Goal: Task Accomplishment & Management: Use online tool/utility

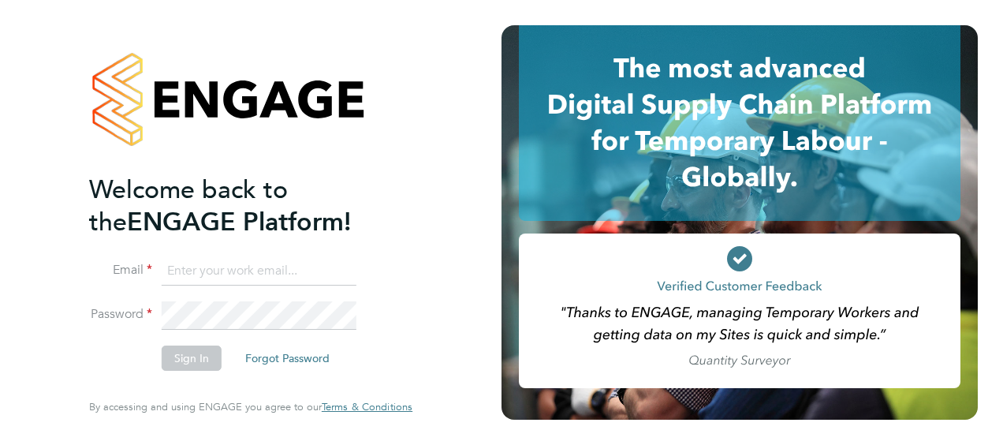
type input "claire.spanner@justice.gov.uk"
click at [180, 369] on button "Sign In" at bounding box center [192, 357] width 60 height 25
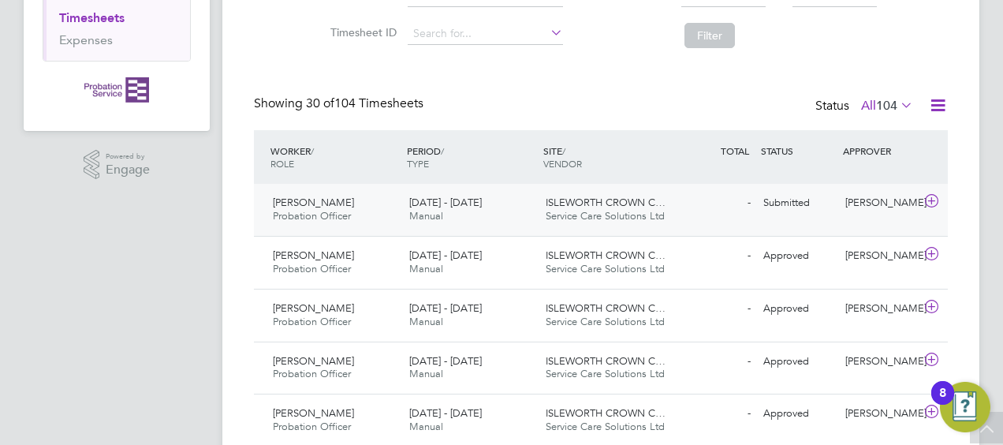
click at [793, 211] on div "Submitted" at bounding box center [798, 203] width 82 height 26
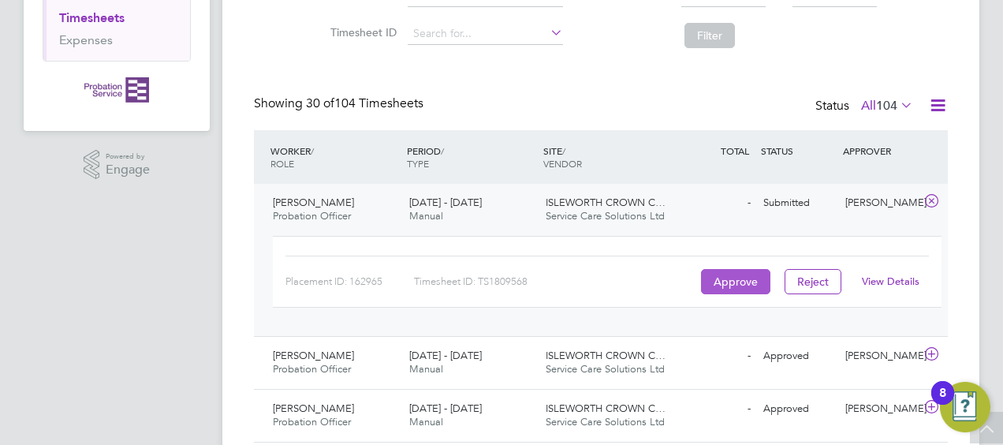
click at [752, 274] on button "Approve" at bounding box center [735, 281] width 69 height 25
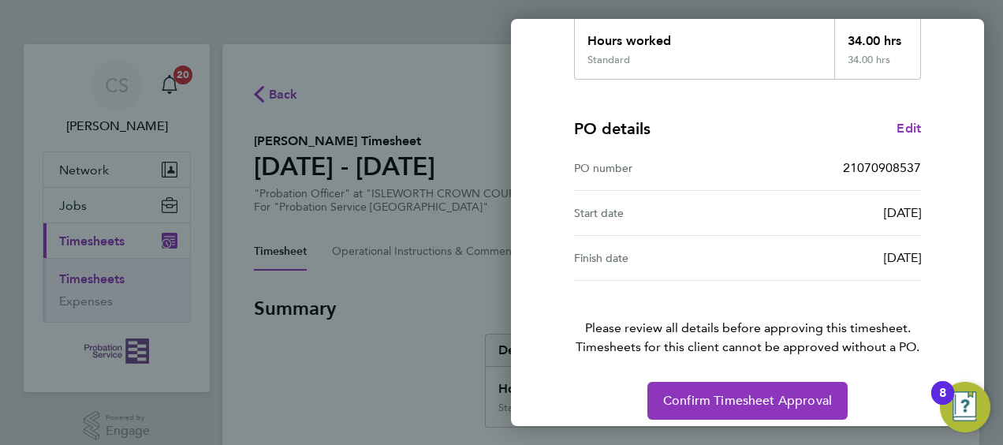
scroll to position [309, 0]
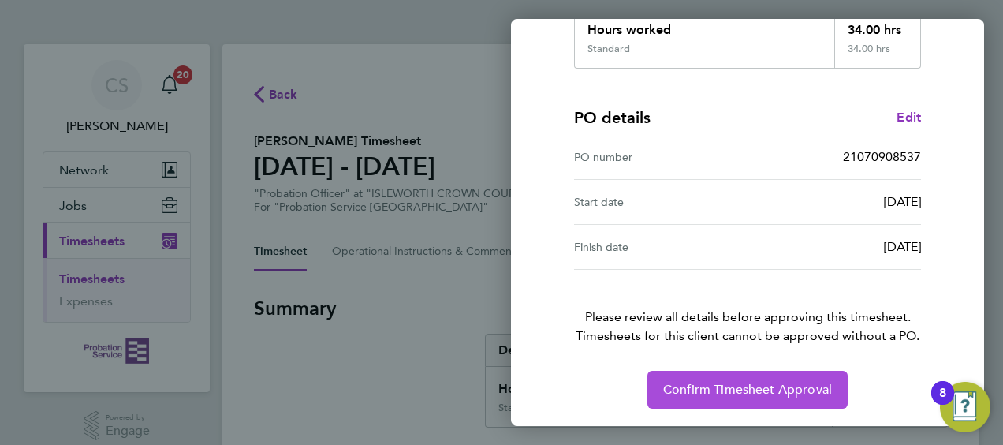
click at [664, 394] on span "Confirm Timesheet Approval" at bounding box center [747, 390] width 169 height 16
